Goal: Information Seeking & Learning: Learn about a topic

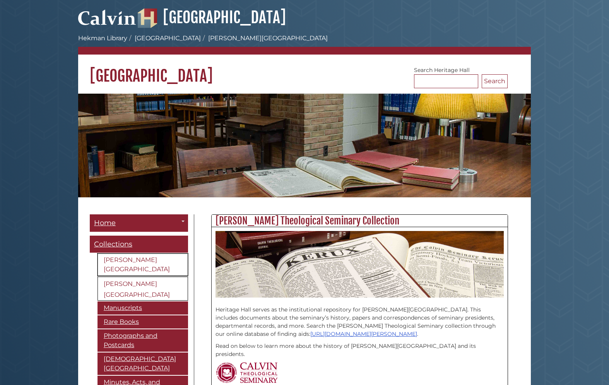
scroll to position [5, 0]
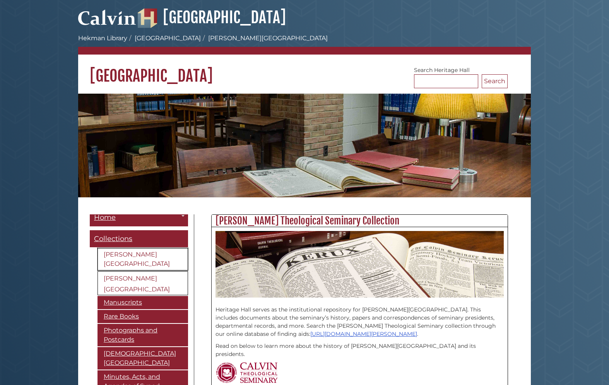
click at [157, 255] on link "[PERSON_NAME][GEOGRAPHIC_DATA]" at bounding box center [143, 259] width 91 height 22
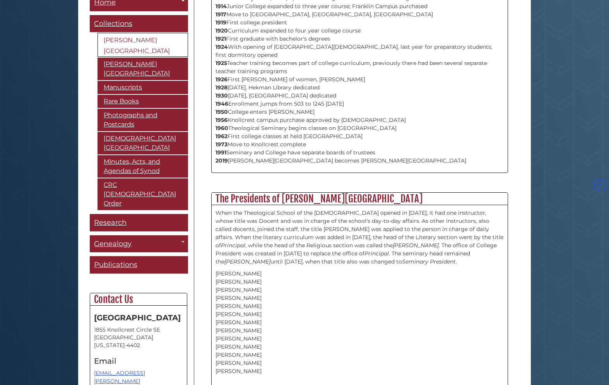
scroll to position [9, 0]
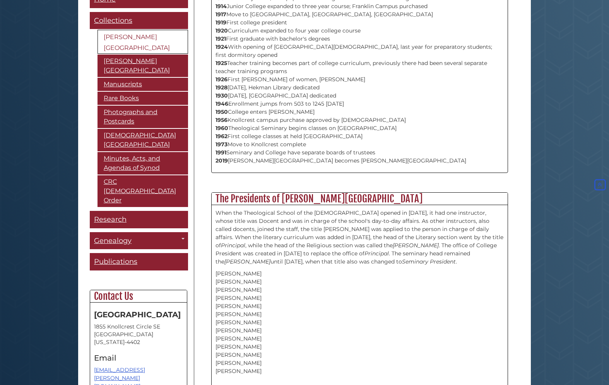
click at [180, 252] on div "Home Toggle Dropdown Archives Staff Collections Calvin University Calvin Theolo…" at bounding box center [139, 223] width 98 height 464
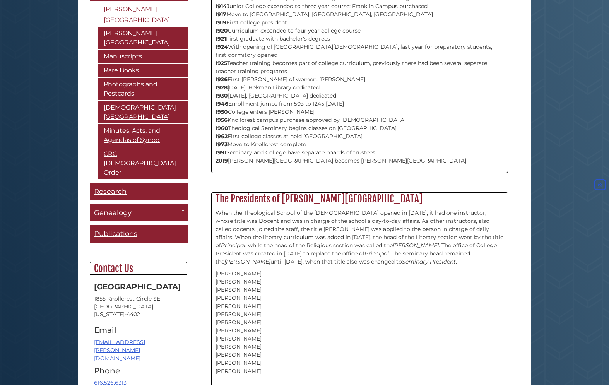
scroll to position [36, 0]
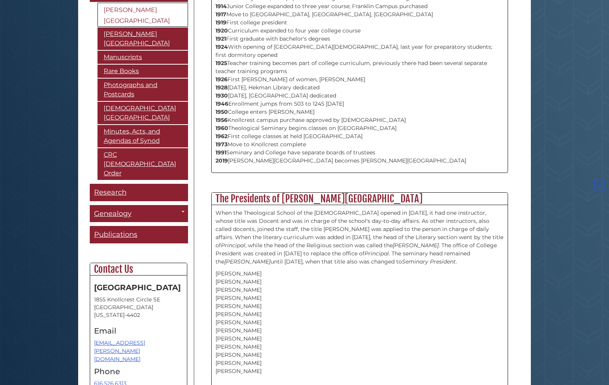
click at [518, 296] on div "Calvin University Collection Heritage Hall serves as the institutional reposito…" at bounding box center [359, 262] width 331 height 1222
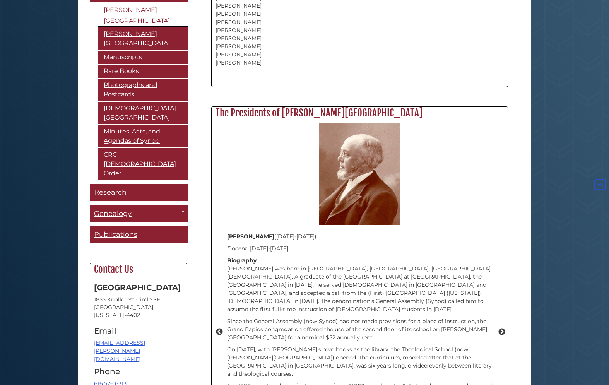
scroll to position [890, 0]
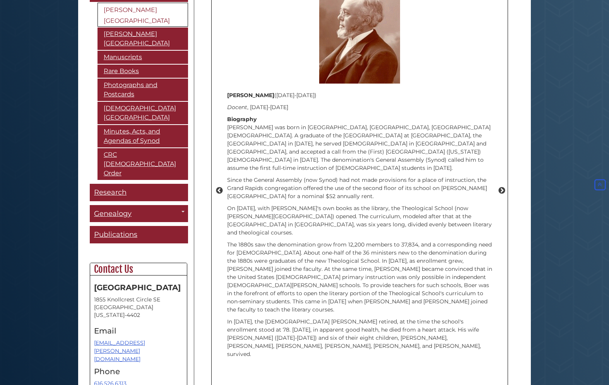
scroll to position [1015, 0]
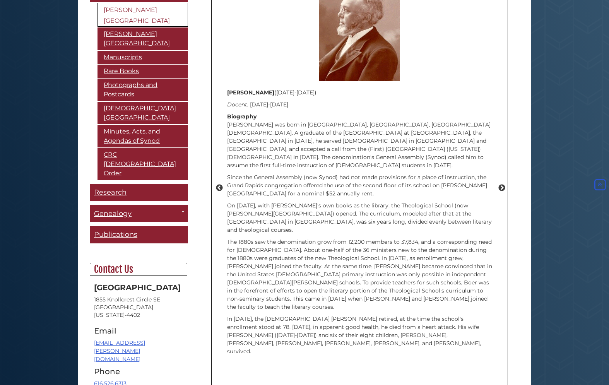
drag, startPoint x: 525, startPoint y: 287, endPoint x: 531, endPoint y: 277, distance: 11.5
click at [501, 184] on button "Next" at bounding box center [502, 188] width 8 height 8
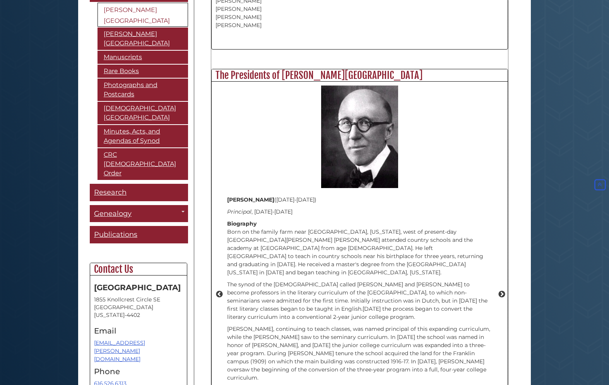
scroll to position [907, 0]
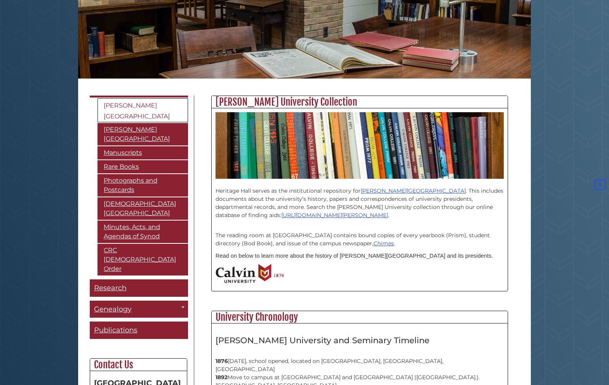
scroll to position [128, 0]
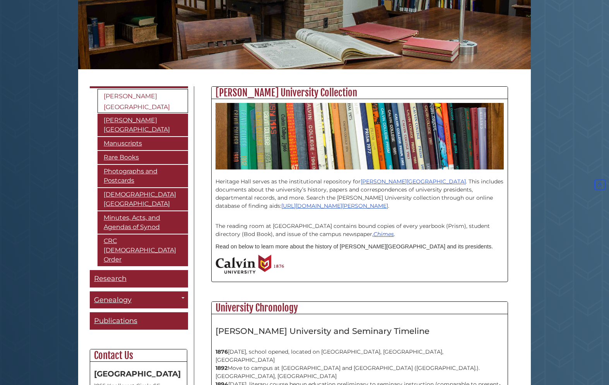
drag, startPoint x: 545, startPoint y: 168, endPoint x: 544, endPoint y: 163, distance: 5.5
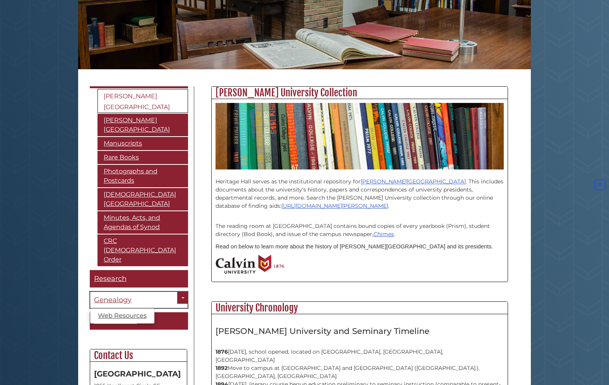
click at [115, 296] on span "Genealogy" at bounding box center [113, 300] width 38 height 9
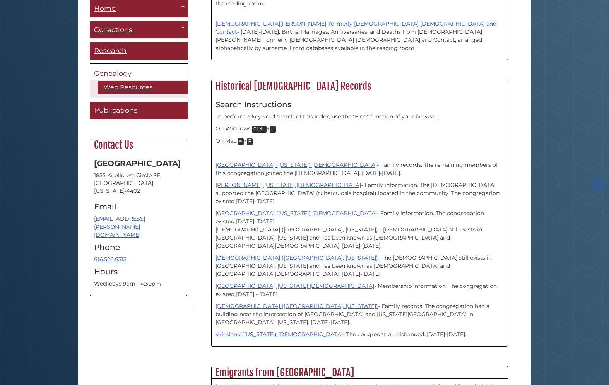
scroll to position [465, 0]
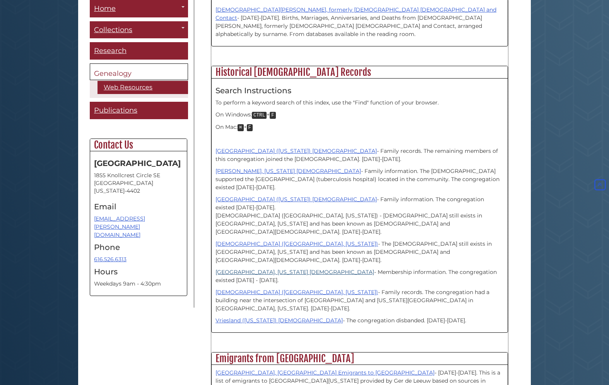
click at [271, 269] on link "Rilland, Colorado Christian Reformed Church" at bounding box center [295, 272] width 159 height 7
click at [295, 168] on link "[PERSON_NAME], [US_STATE] [DEMOGRAPHIC_DATA]" at bounding box center [288, 171] width 145 height 7
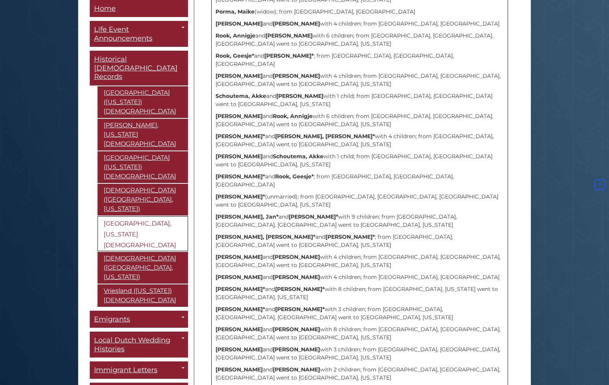
scroll to position [761, 0]
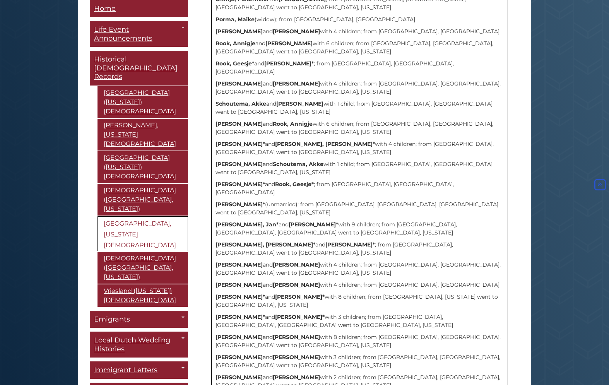
drag, startPoint x: 71, startPoint y: 342, endPoint x: 75, endPoint y: 321, distance: 21.8
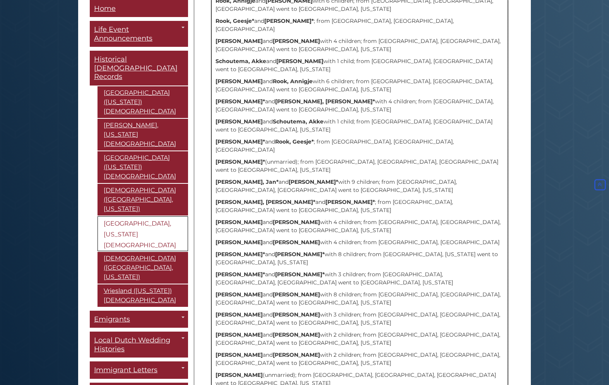
scroll to position [803, 0]
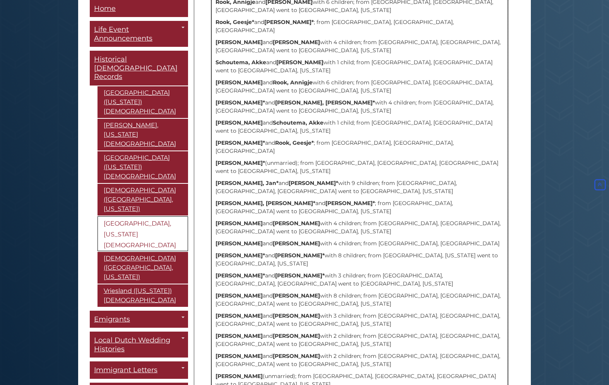
drag, startPoint x: 297, startPoint y: 353, endPoint x: 296, endPoint y: 358, distance: 4.8
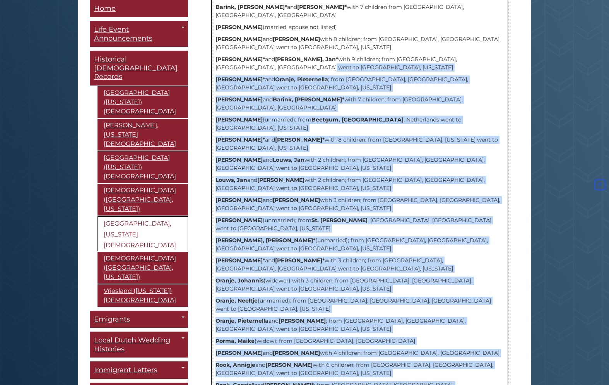
scroll to position [446, 0]
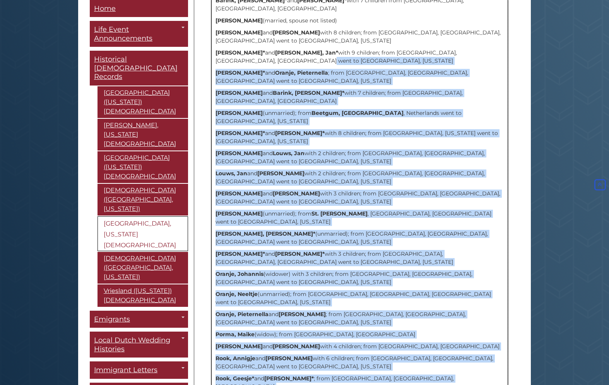
click at [351, 350] on div "Congregation Records, 1893 compiled by Richard H. Harms, 2007 Search Instructio…" at bounding box center [360, 303] width 288 height 1036
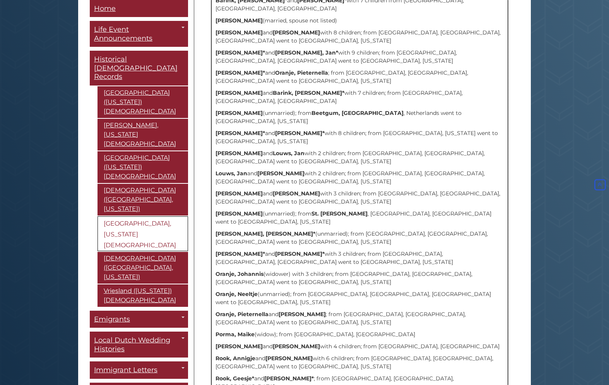
drag, startPoint x: 317, startPoint y: 373, endPoint x: 288, endPoint y: 365, distance: 29.4
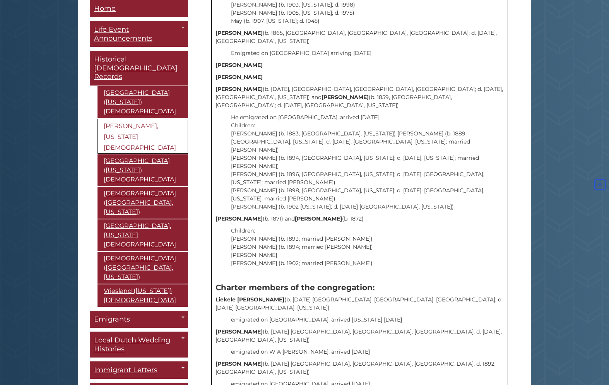
scroll to position [850, 0]
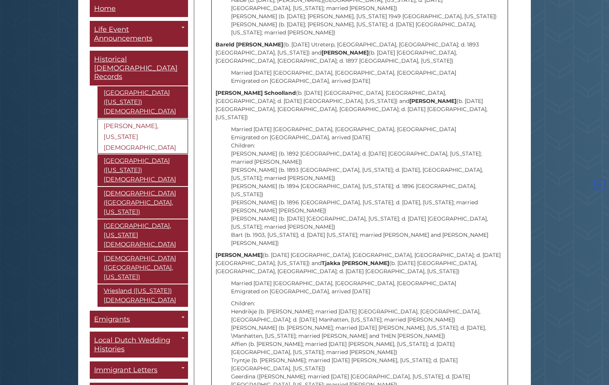
scroll to position [1855, 0]
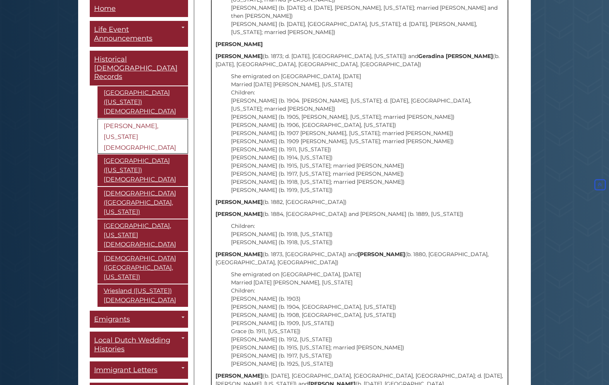
scroll to position [3775, 0]
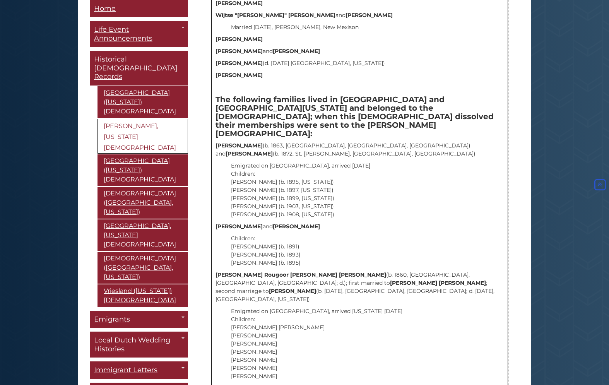
scroll to position [4908, 0]
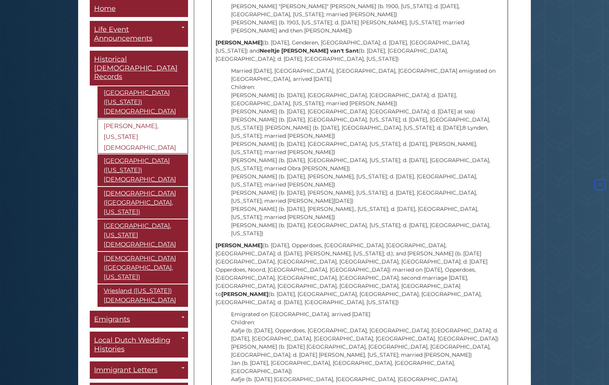
scroll to position [4146, 0]
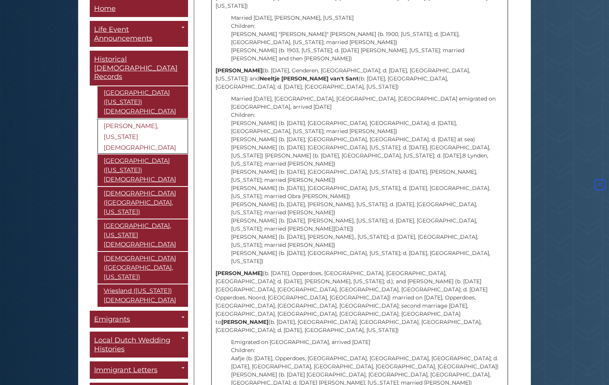
scroll to position [4167, 0]
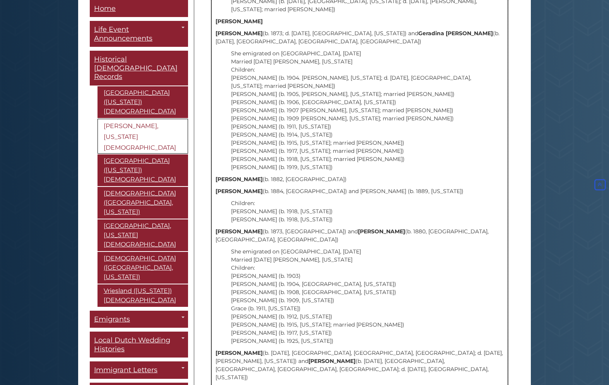
scroll to position [3790, 0]
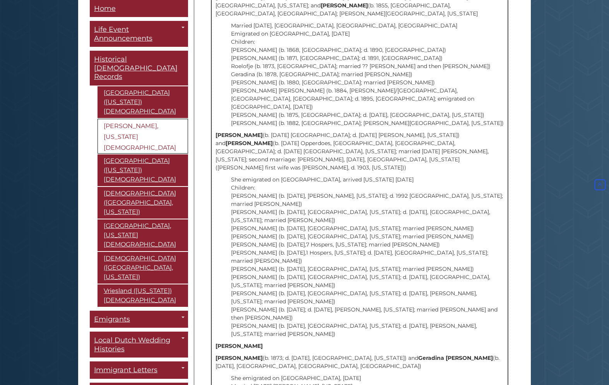
scroll to position [3462, 0]
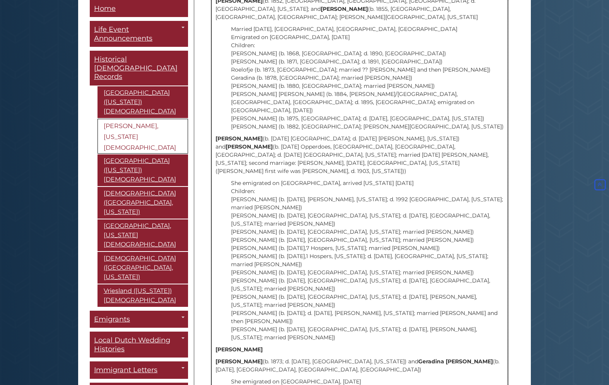
drag, startPoint x: 227, startPoint y: 72, endPoint x: 223, endPoint y: 76, distance: 4.9
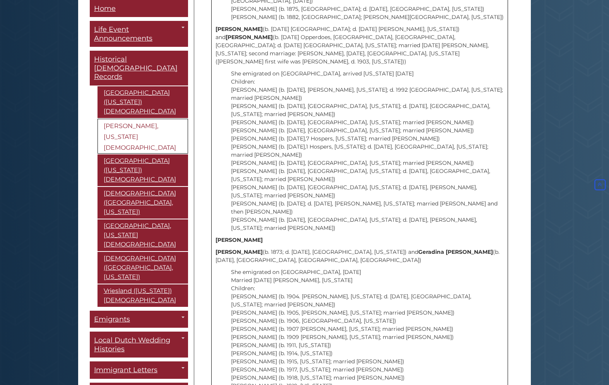
scroll to position [3593, 0]
